Goal: Task Accomplishment & Management: Manage account settings

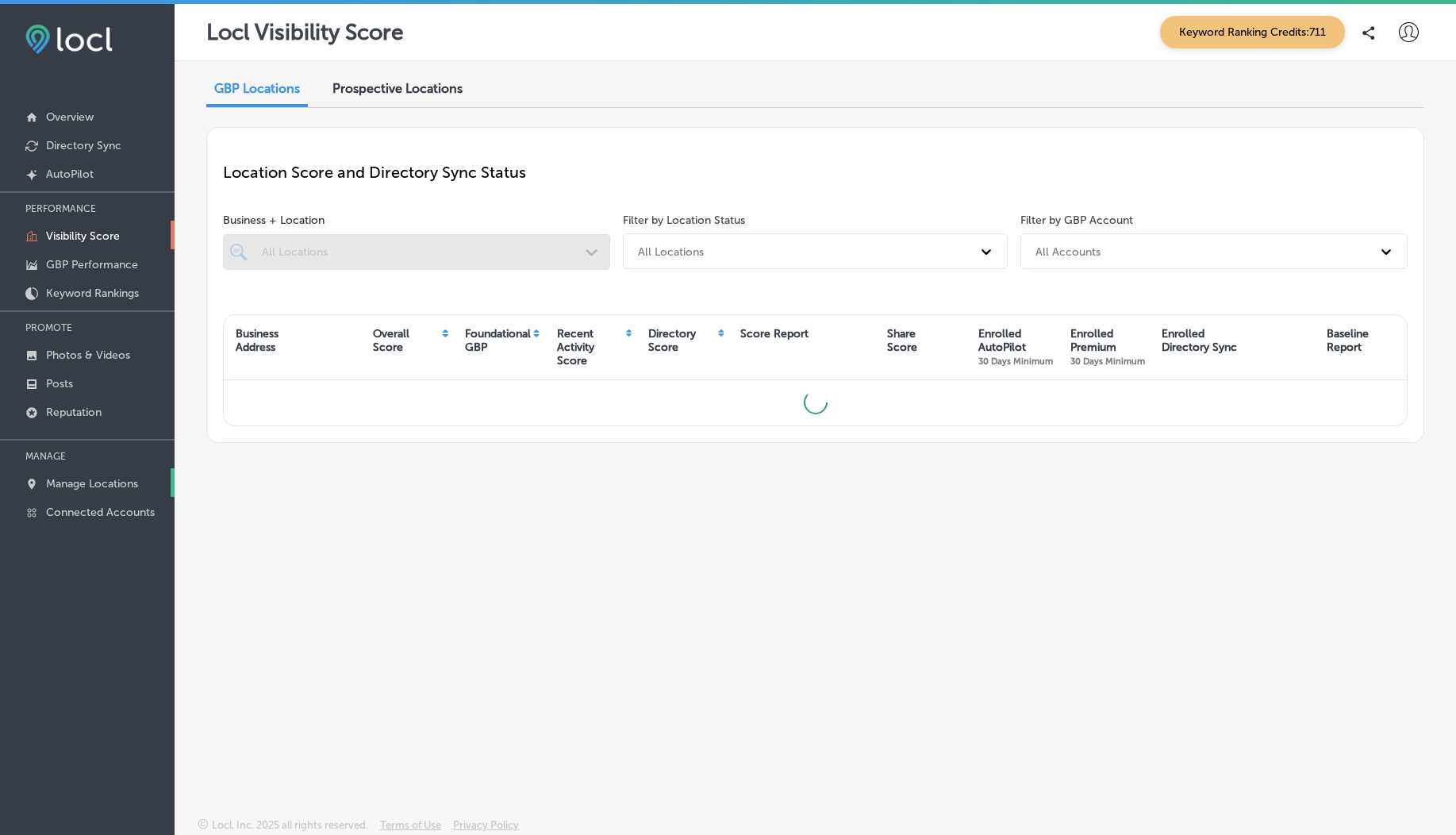
click at [83, 481] on p "Manage Locations" at bounding box center [92, 483] width 92 height 13
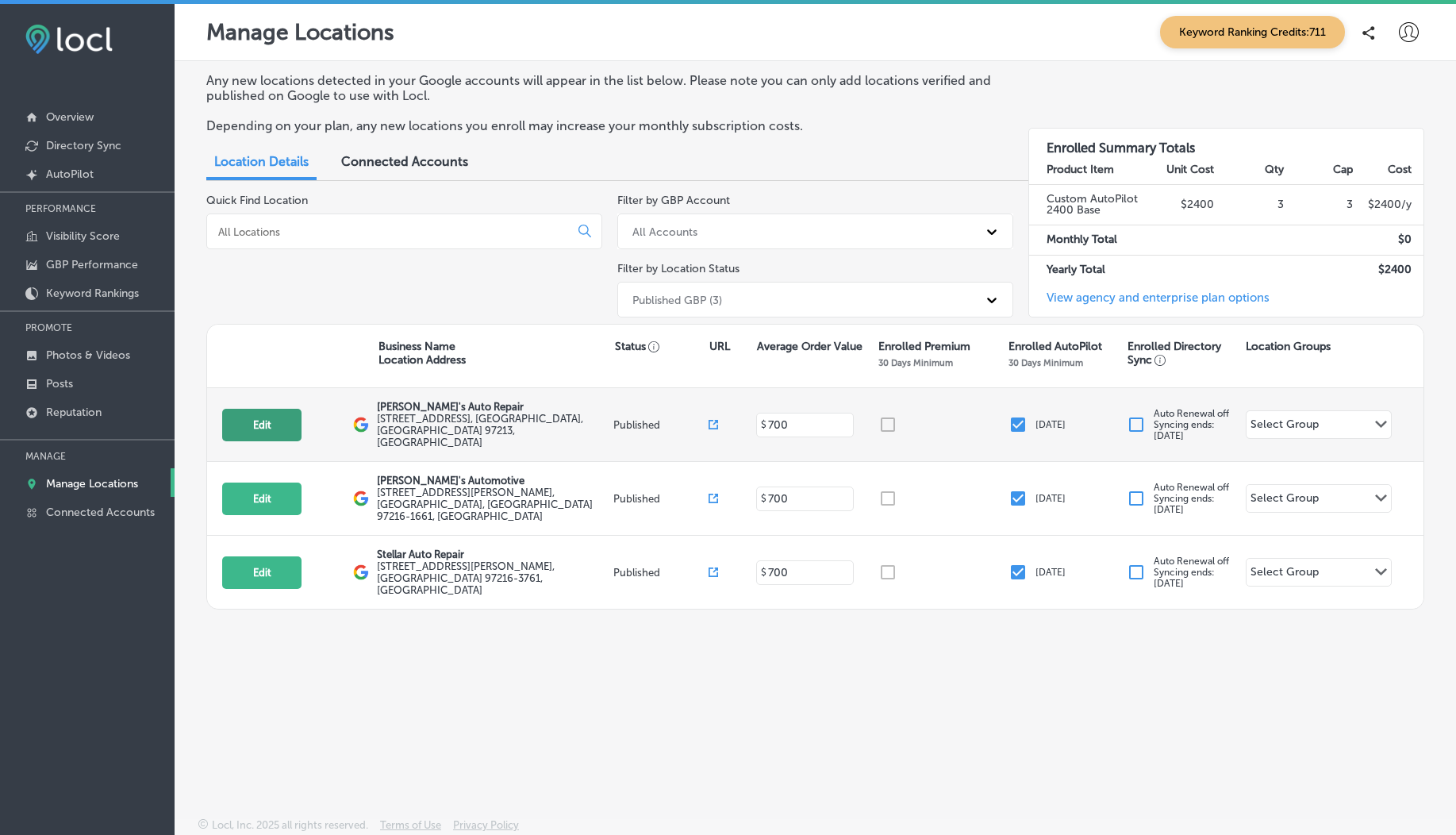
click at [269, 426] on button "Edit" at bounding box center [262, 425] width 79 height 33
select select "US"
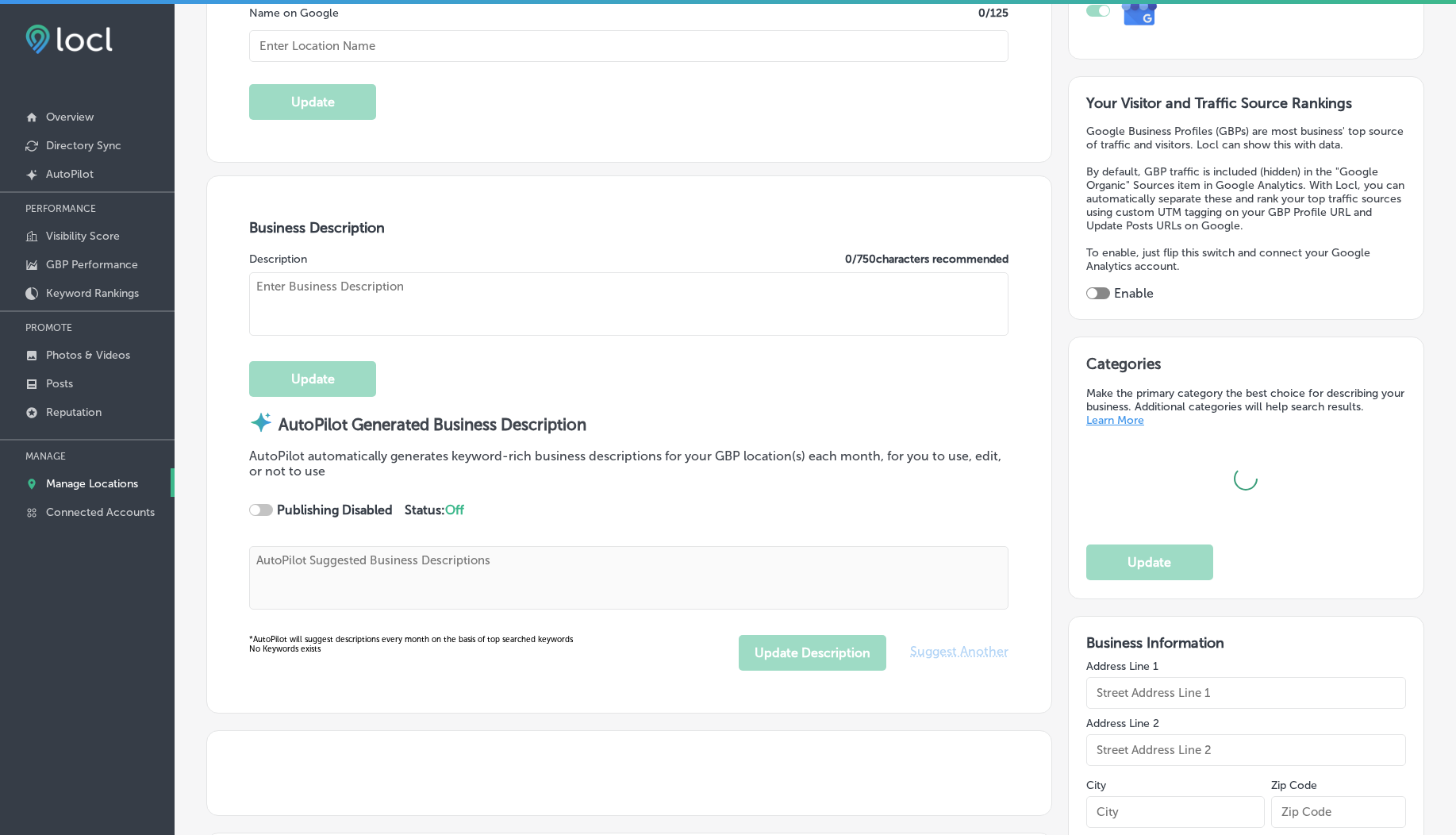
type input "[PERSON_NAME]'s Auto Repair"
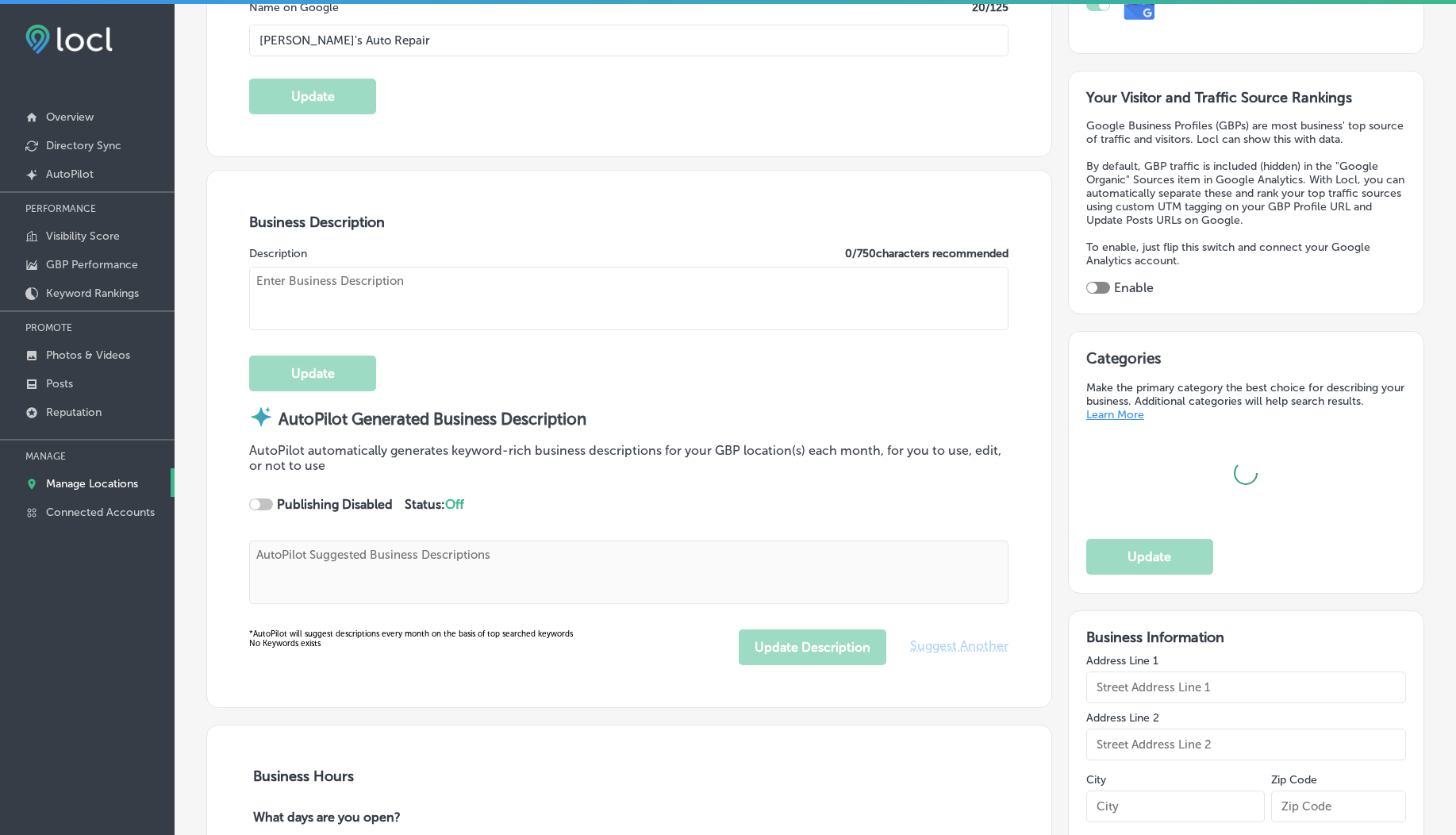
type textarea "At [PERSON_NAME]'s Auto Repair, we elevate your auto care experience with top-n…"
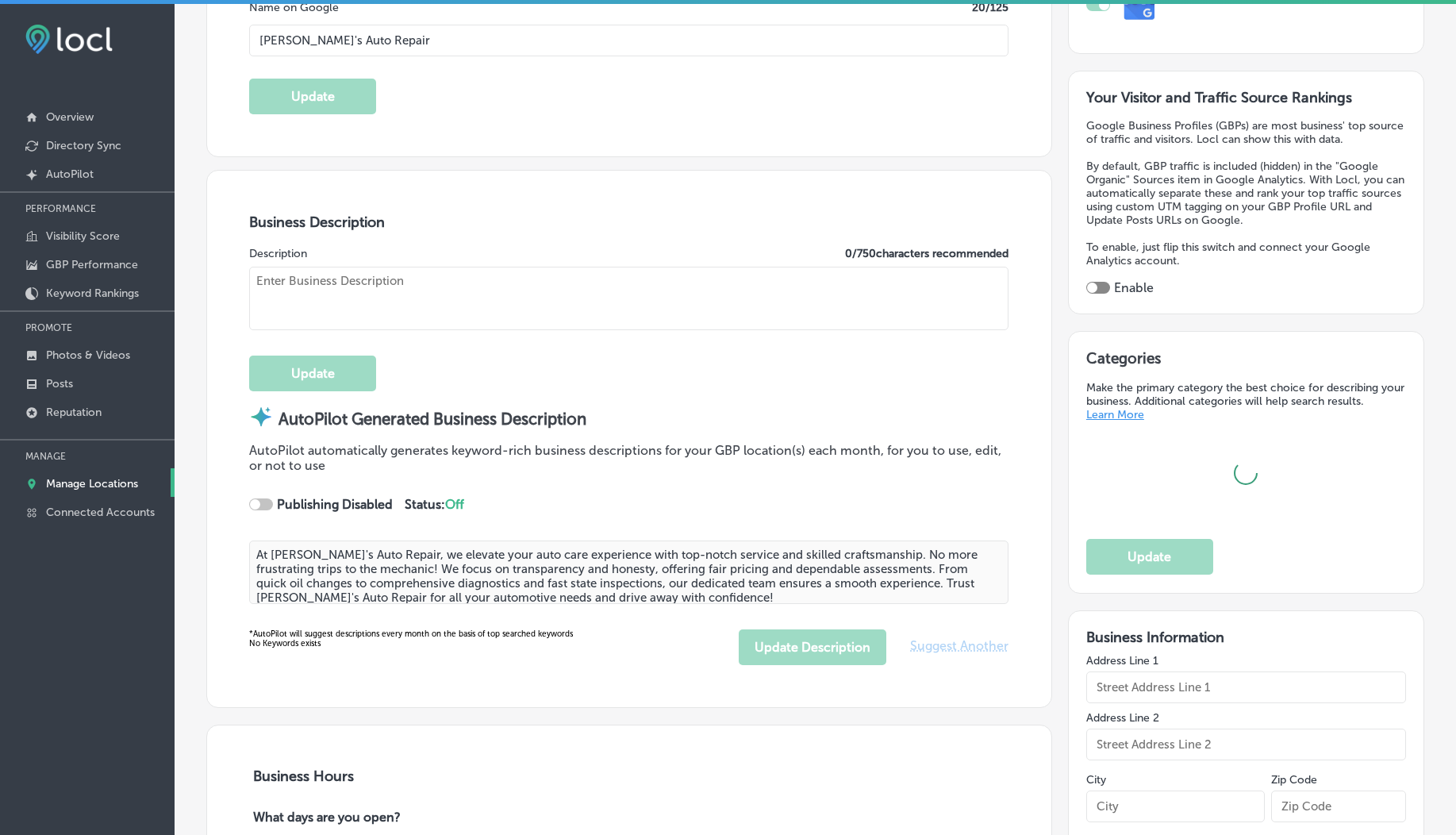
type input "[STREET_ADDRESS]"
type input "[GEOGRAPHIC_DATA]"
type input "97213"
type input "US"
type input "[URL][DOMAIN_NAME]"
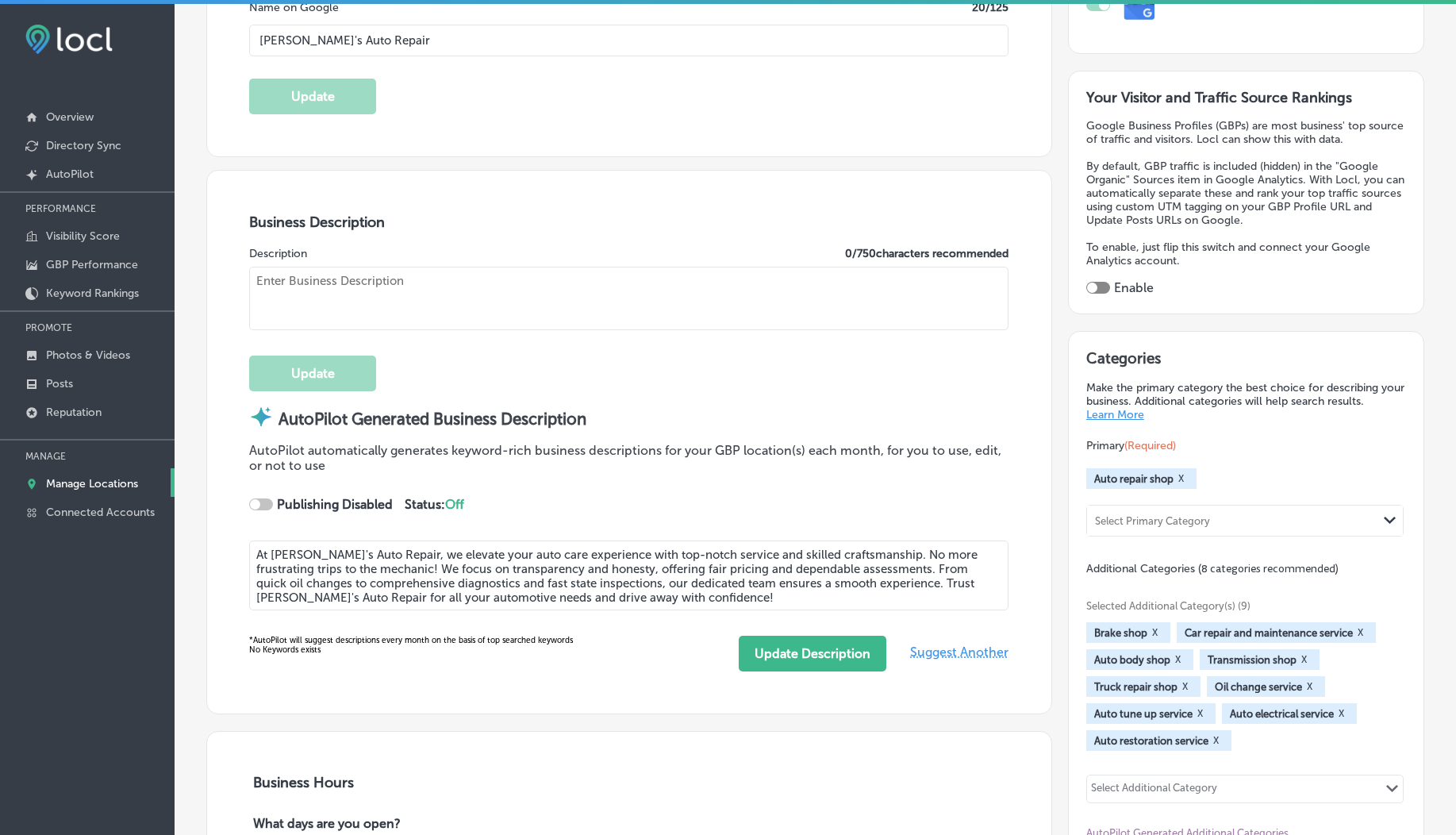
checkbox input "true"
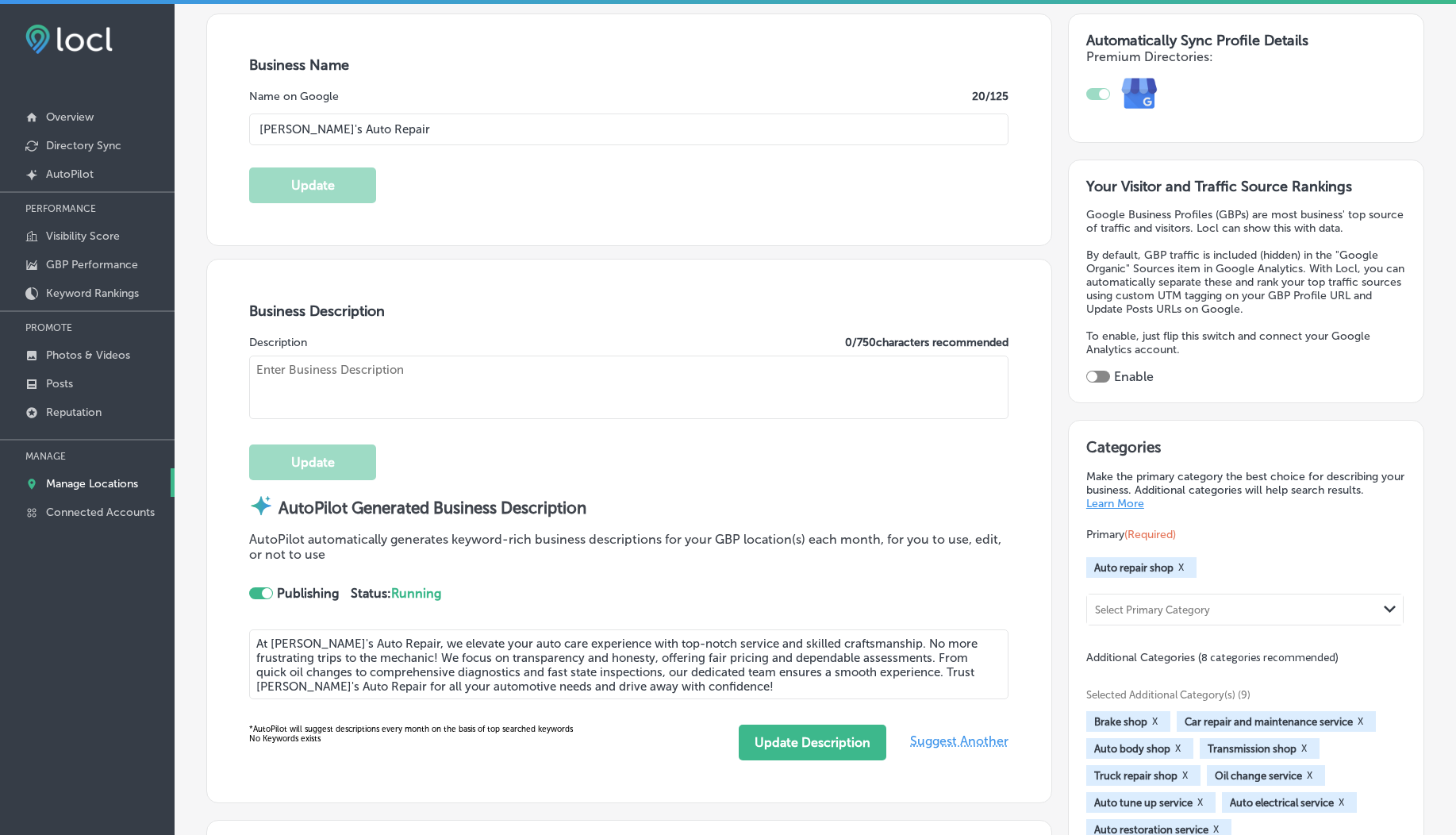
type textarea "At [PERSON_NAME]'s Auto Repair, we elevate your auto care experience with top-n…"
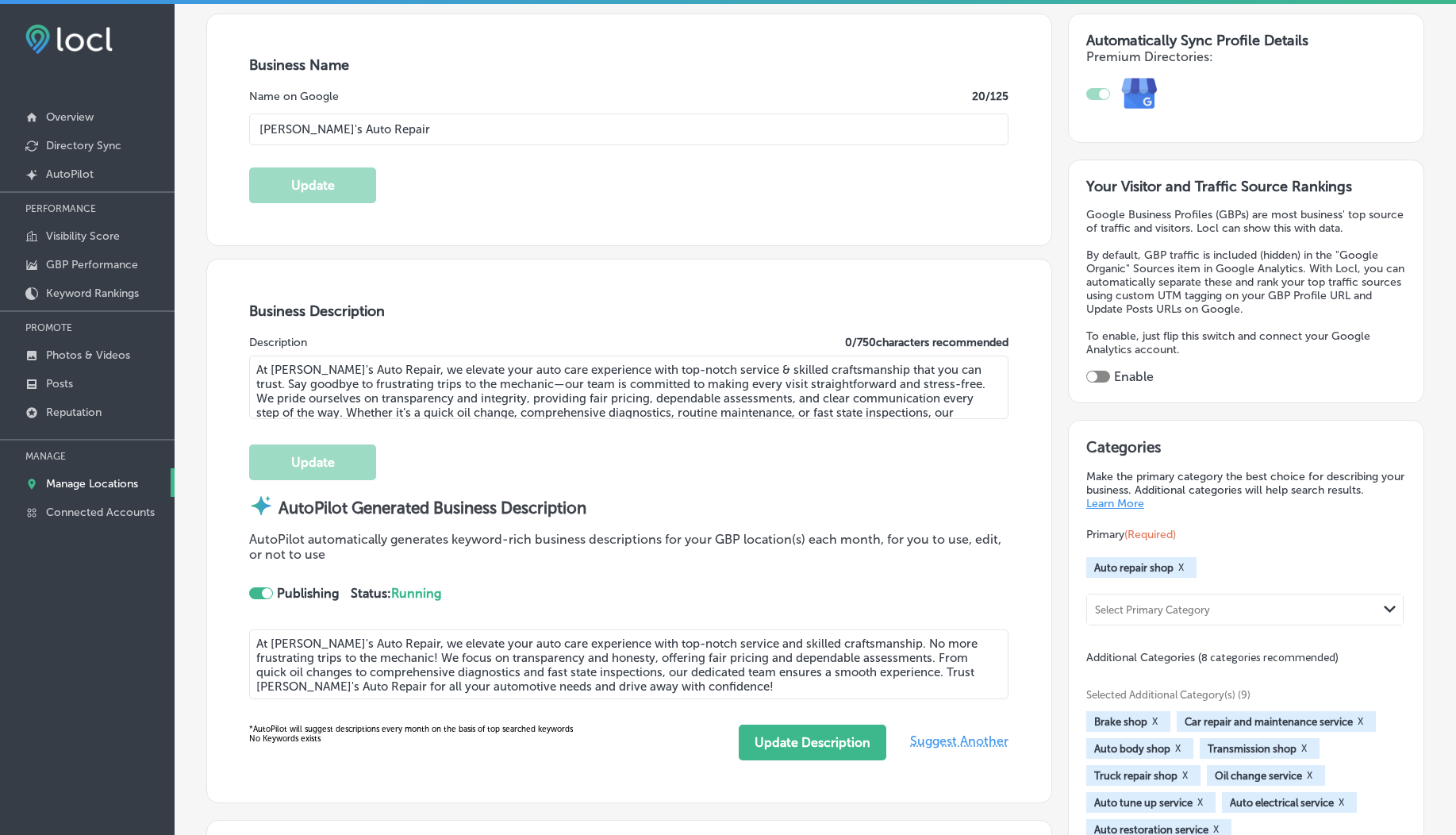
type input "[PHONE_NUMBER]"
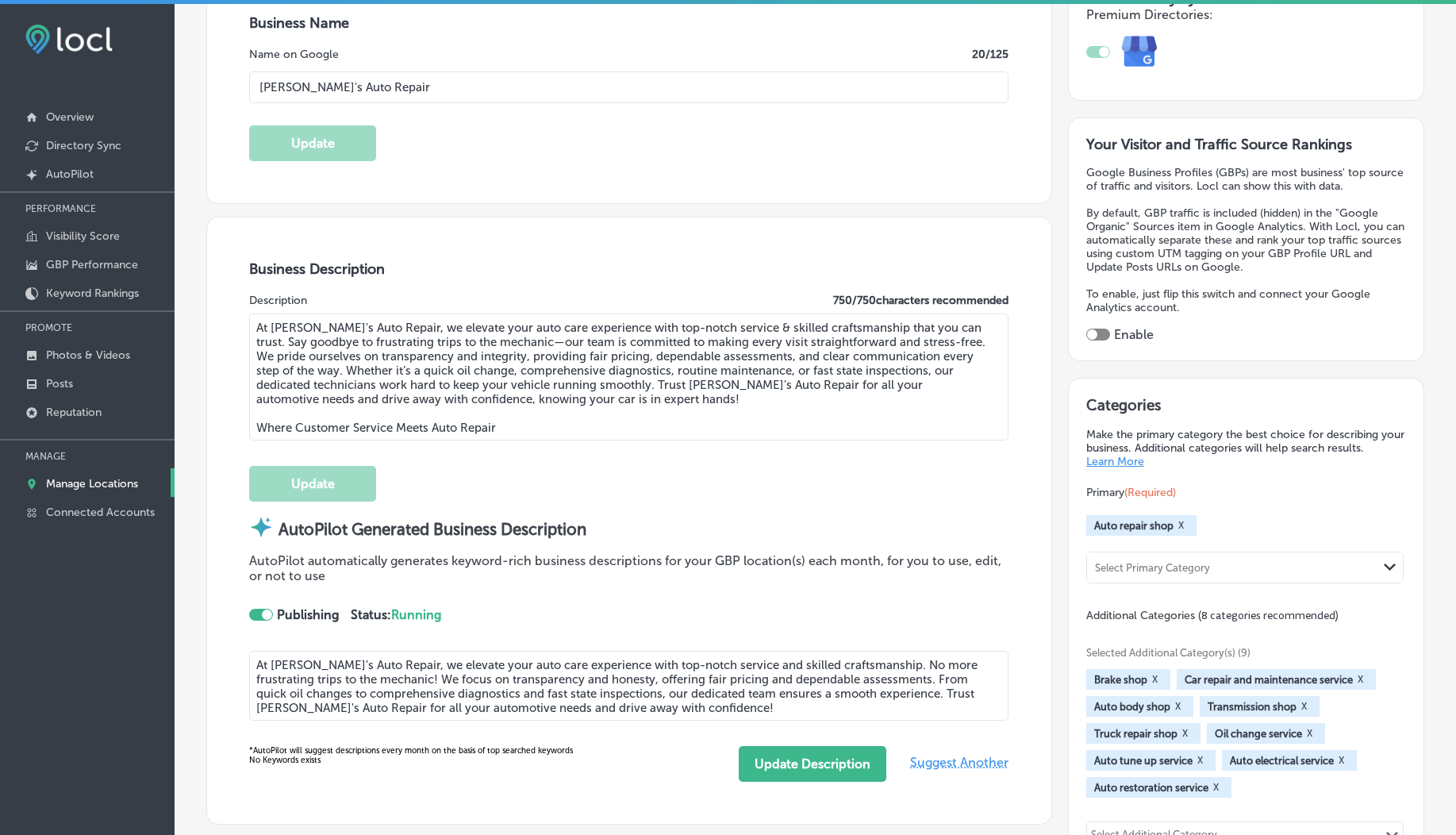
scroll to position [0, 0]
